Goal: Transaction & Acquisition: Purchase product/service

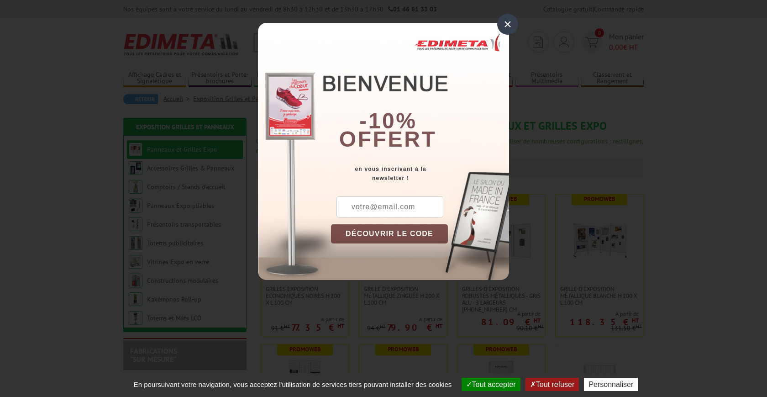
click at [390, 234] on button "DÉCOUVRIR LE CODE" at bounding box center [389, 233] width 117 height 19
click at [394, 234] on button "DÉCOUVRIR LE CODE" at bounding box center [389, 233] width 117 height 19
click at [511, 19] on div "×" at bounding box center [507, 24] width 21 height 21
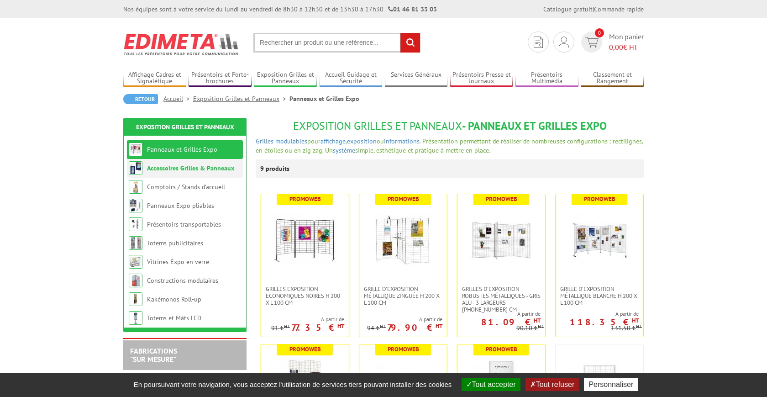
click at [209, 170] on link "Accessoires Grilles & Panneaux" at bounding box center [190, 168] width 87 height 8
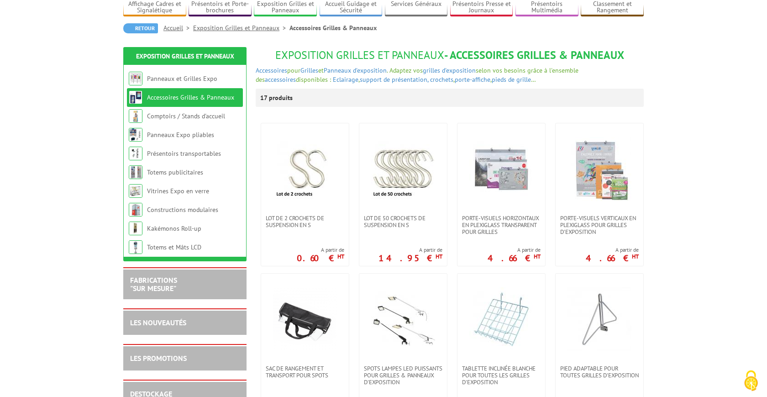
scroll to position [93, 0]
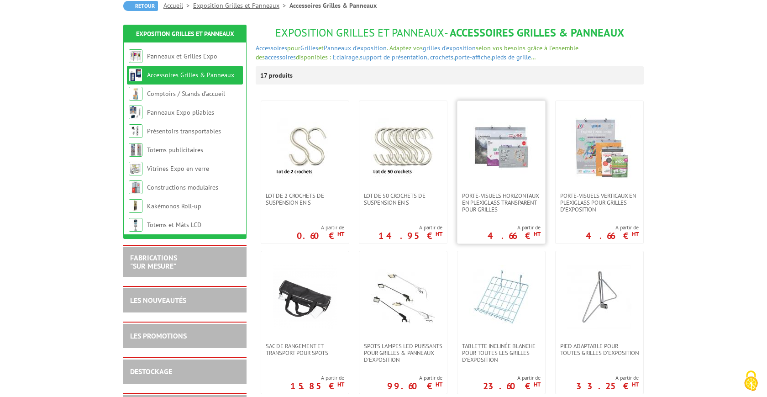
click at [515, 188] on link at bounding box center [501, 146] width 88 height 91
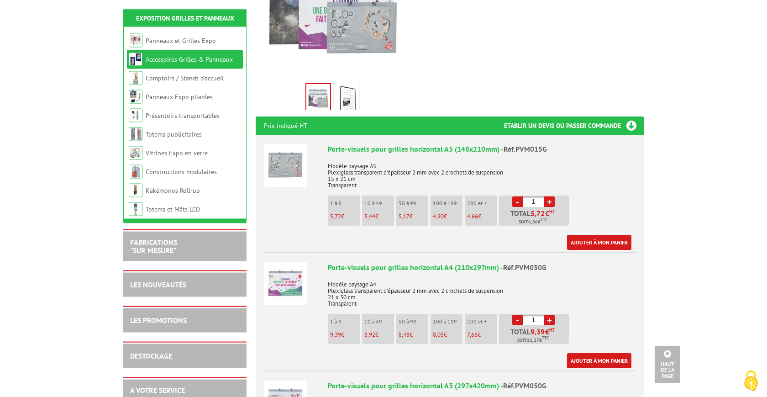
scroll to position [186, 0]
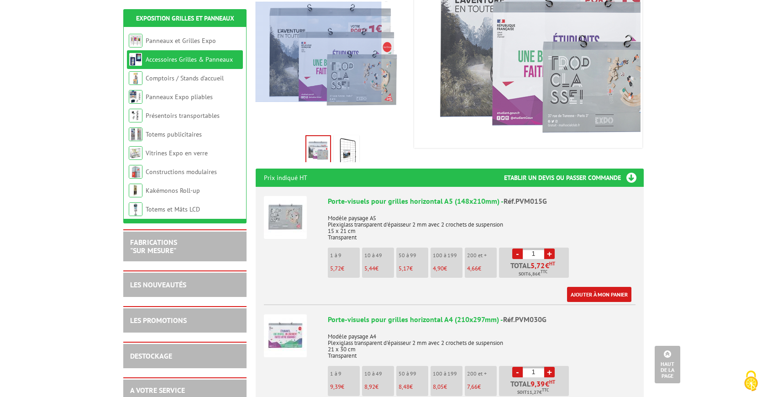
click at [296, 52] on div at bounding box center [319, 52] width 126 height 100
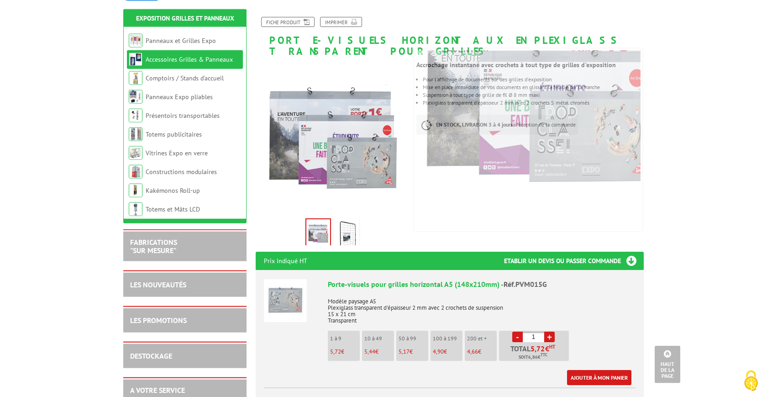
scroll to position [0, 0]
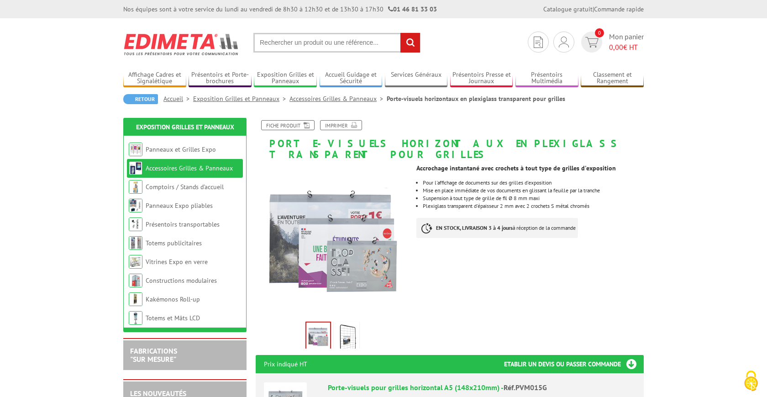
click at [340, 98] on link "Accessoires Grilles & Panneaux" at bounding box center [337, 99] width 97 height 8
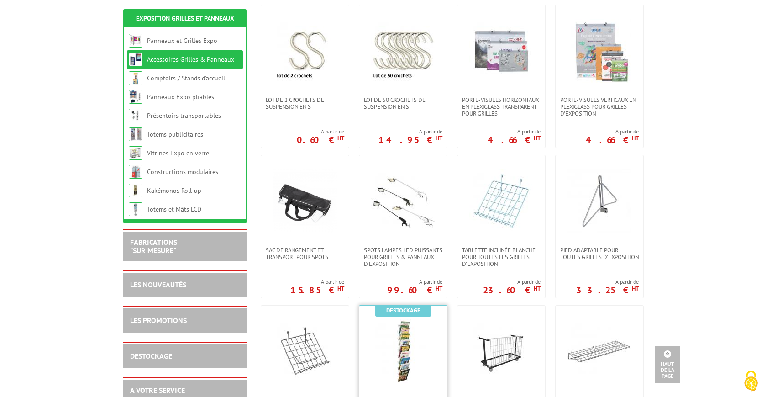
scroll to position [3, 0]
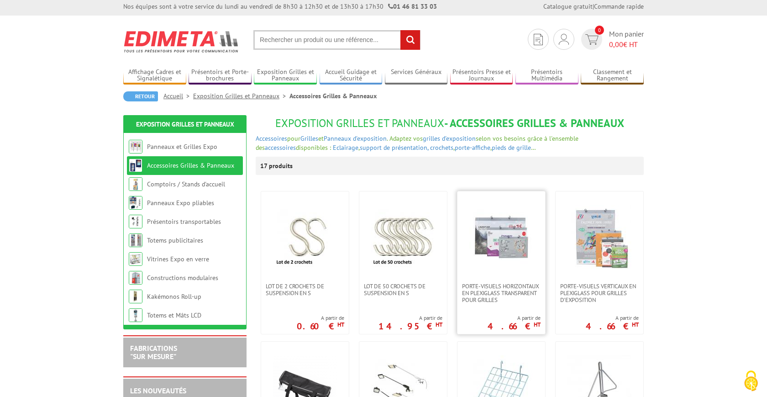
click at [521, 265] on img at bounding box center [501, 237] width 64 height 64
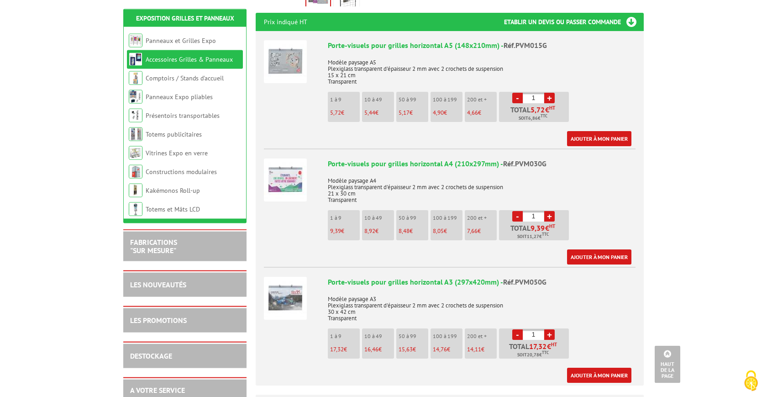
scroll to position [373, 0]
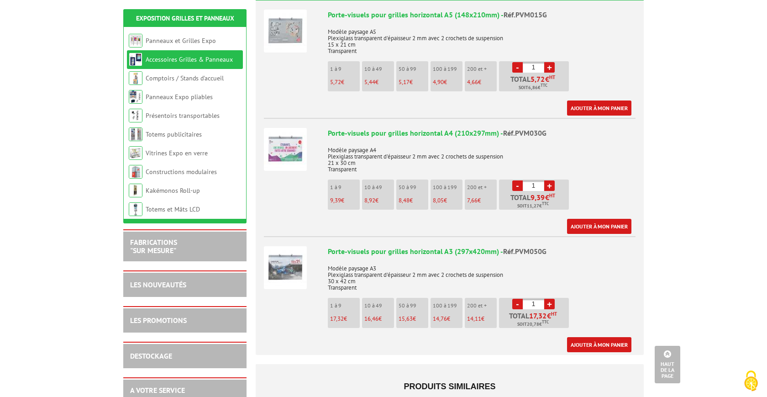
click at [551, 180] on link "+" at bounding box center [549, 185] width 11 height 11
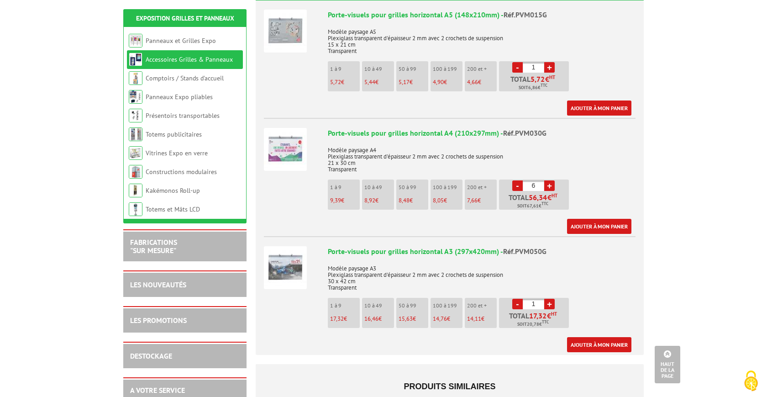
click at [551, 180] on link "+" at bounding box center [549, 185] width 11 height 11
type input "9"
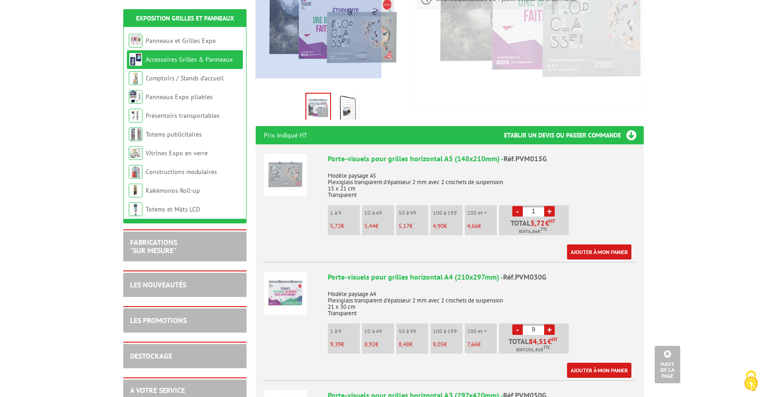
scroll to position [0, 0]
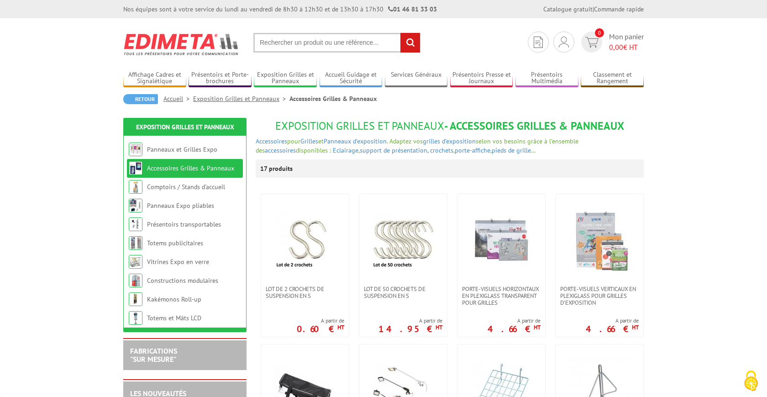
scroll to position [3, 0]
